Goal: Use online tool/utility

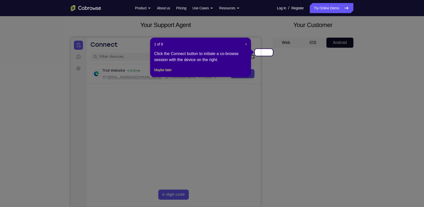
drag, startPoint x: 0, startPoint y: 0, endPoint x: 248, endPoint y: 43, distance: 251.4
click at [247, 43] on span "×" at bounding box center [246, 44] width 2 height 4
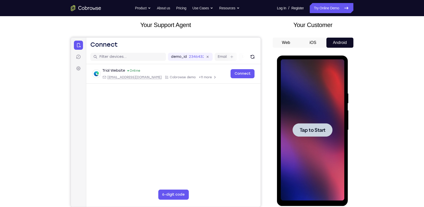
click at [342, 126] on div at bounding box center [313, 129] width 64 height 141
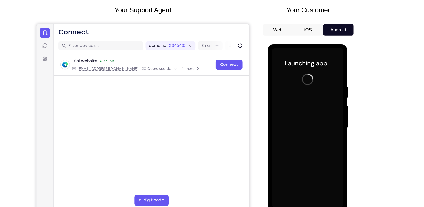
scroll to position [27, 0]
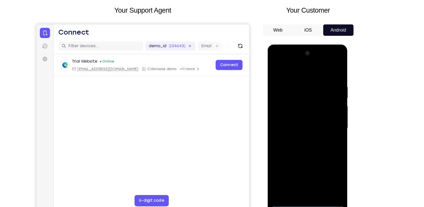
click at [304, 187] on div at bounding box center [303, 118] width 64 height 141
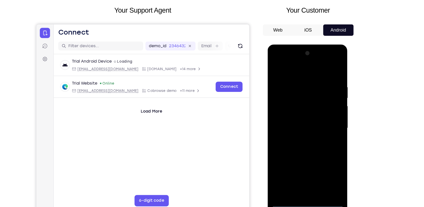
click at [324, 161] on div at bounding box center [303, 118] width 64 height 141
click at [324, 164] on div at bounding box center [303, 118] width 64 height 141
click at [279, 72] on div at bounding box center [303, 118] width 64 height 141
click at [324, 116] on div at bounding box center [303, 118] width 64 height 141
click at [298, 127] on div at bounding box center [303, 118] width 64 height 141
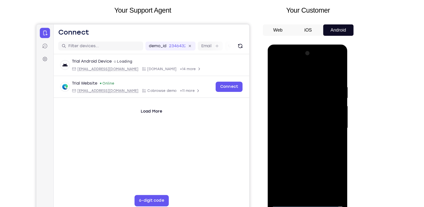
click at [297, 128] on div at bounding box center [303, 118] width 64 height 141
click at [307, 109] on div at bounding box center [303, 118] width 64 height 141
click at [285, 109] on div at bounding box center [303, 118] width 64 height 141
click at [289, 116] on div at bounding box center [303, 118] width 64 height 141
click at [285, 109] on div at bounding box center [303, 118] width 64 height 141
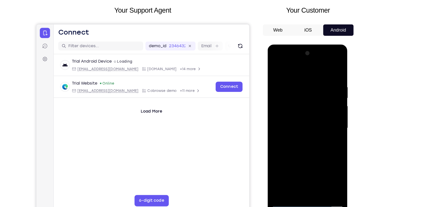
click at [303, 127] on div at bounding box center [303, 118] width 64 height 141
click at [306, 128] on div at bounding box center [303, 118] width 64 height 141
click at [301, 128] on div at bounding box center [303, 118] width 64 height 141
click at [299, 128] on div at bounding box center [303, 118] width 64 height 141
drag, startPoint x: 282, startPoint y: 64, endPoint x: 368, endPoint y: 80, distance: 87.6
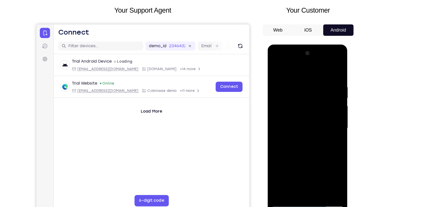
click at [340, 80] on html "Online web based iOS Simulators and Android Emulators. Run iPhone, iPad, Mobile…" at bounding box center [304, 119] width 72 height 151
click at [313, 107] on div at bounding box center [303, 118] width 64 height 141
click at [306, 118] on div at bounding box center [303, 118] width 64 height 141
click at [307, 115] on div at bounding box center [303, 118] width 64 height 141
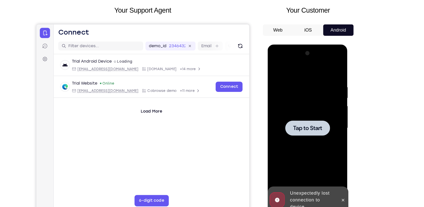
click at [309, 139] on div at bounding box center [303, 118] width 64 height 141
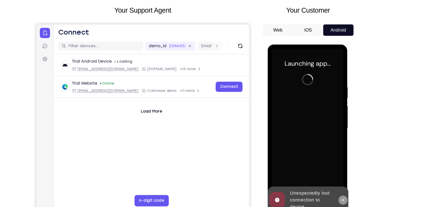
click at [337, 185] on icon at bounding box center [335, 183] width 4 height 4
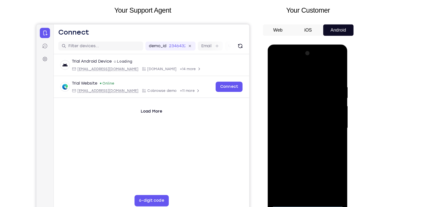
click at [306, 185] on div at bounding box center [303, 118] width 64 height 141
click at [304, 187] on div at bounding box center [303, 118] width 64 height 141
click at [323, 166] on div at bounding box center [303, 118] width 64 height 141
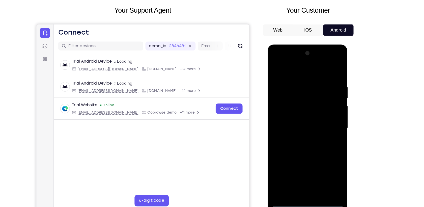
click at [290, 71] on div at bounding box center [303, 118] width 64 height 141
click at [327, 120] on div at bounding box center [303, 118] width 64 height 141
click at [297, 127] on div at bounding box center [303, 118] width 64 height 141
click at [302, 112] on div at bounding box center [303, 118] width 64 height 141
click at [292, 109] on div at bounding box center [303, 118] width 64 height 141
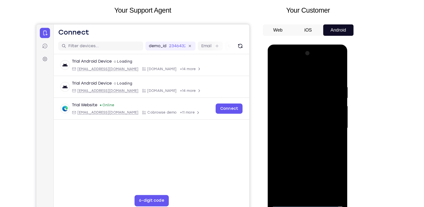
click at [285, 118] on div at bounding box center [303, 118] width 64 height 141
click at [296, 121] on div at bounding box center [303, 118] width 64 height 141
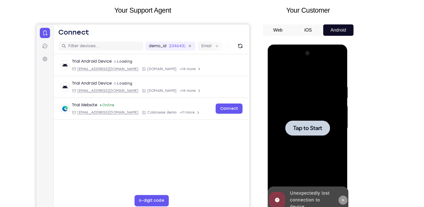
click at [336, 184] on button at bounding box center [335, 183] width 8 height 8
